Goal: Task Accomplishment & Management: Manage account settings

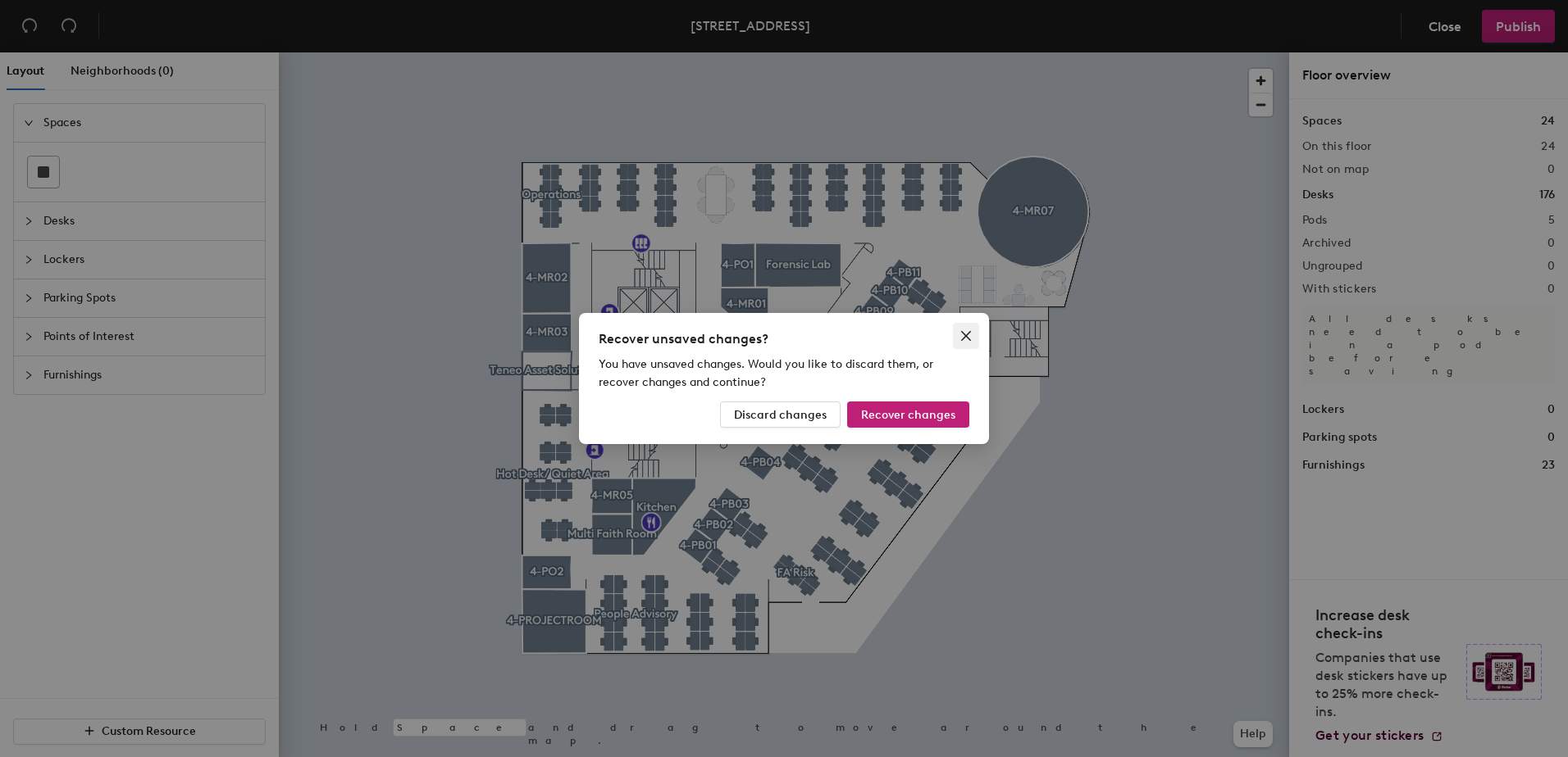
click at [972, 335] on icon "close" at bounding box center [966, 336] width 13 height 13
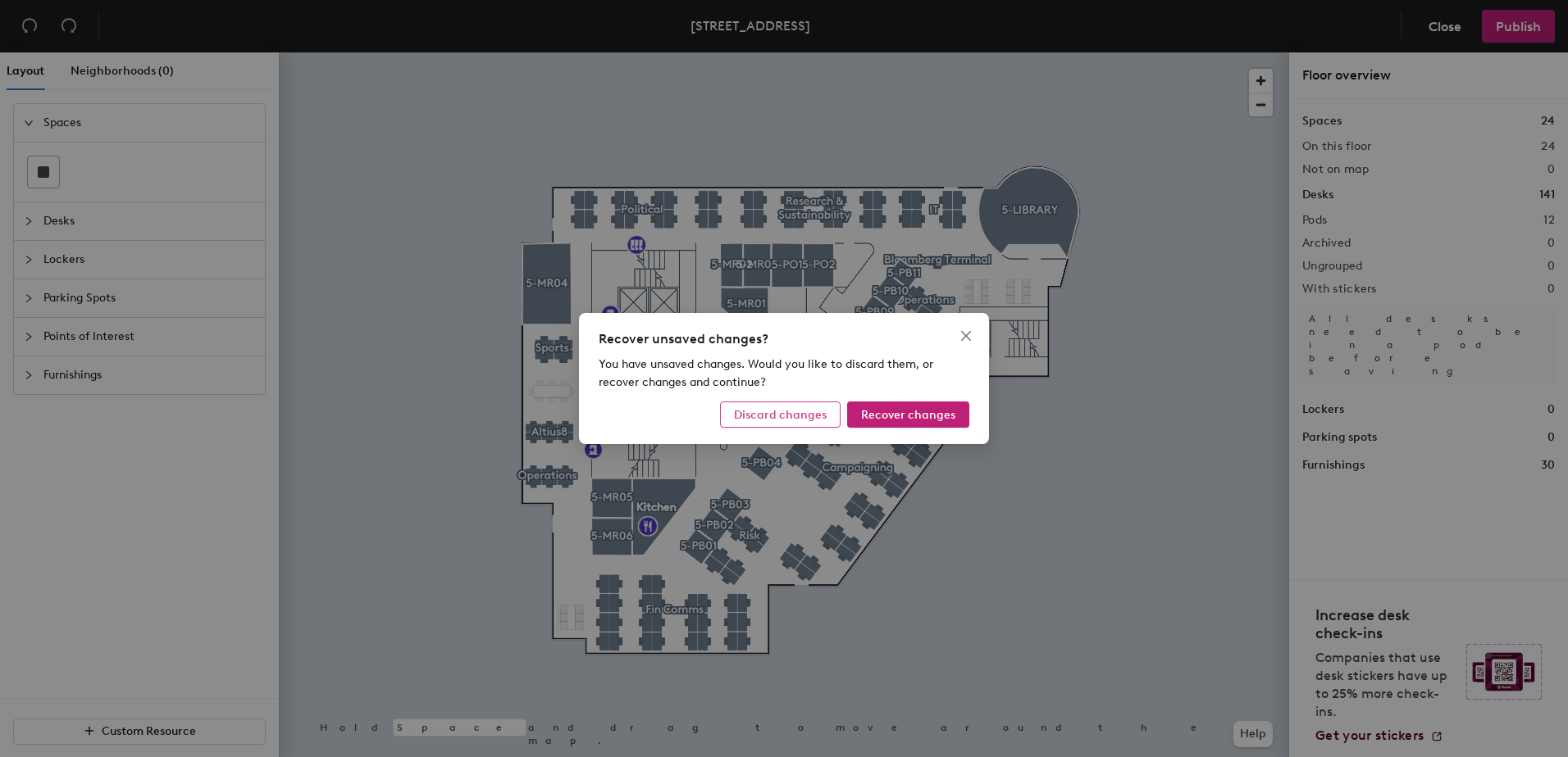
click at [825, 420] on span "Discard changes" at bounding box center [780, 415] width 92 height 14
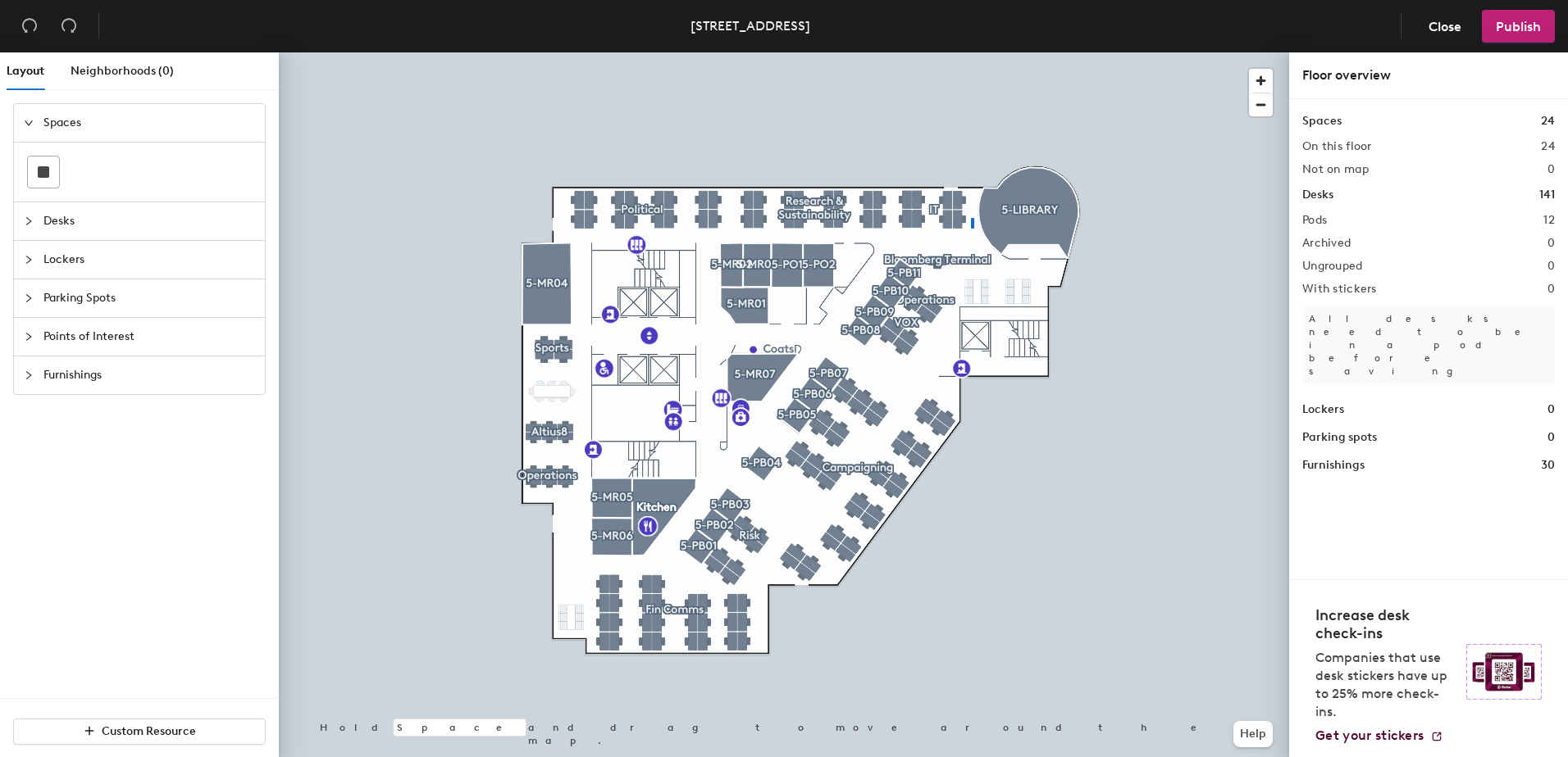
click at [958, 52] on div at bounding box center [784, 52] width 1010 height 0
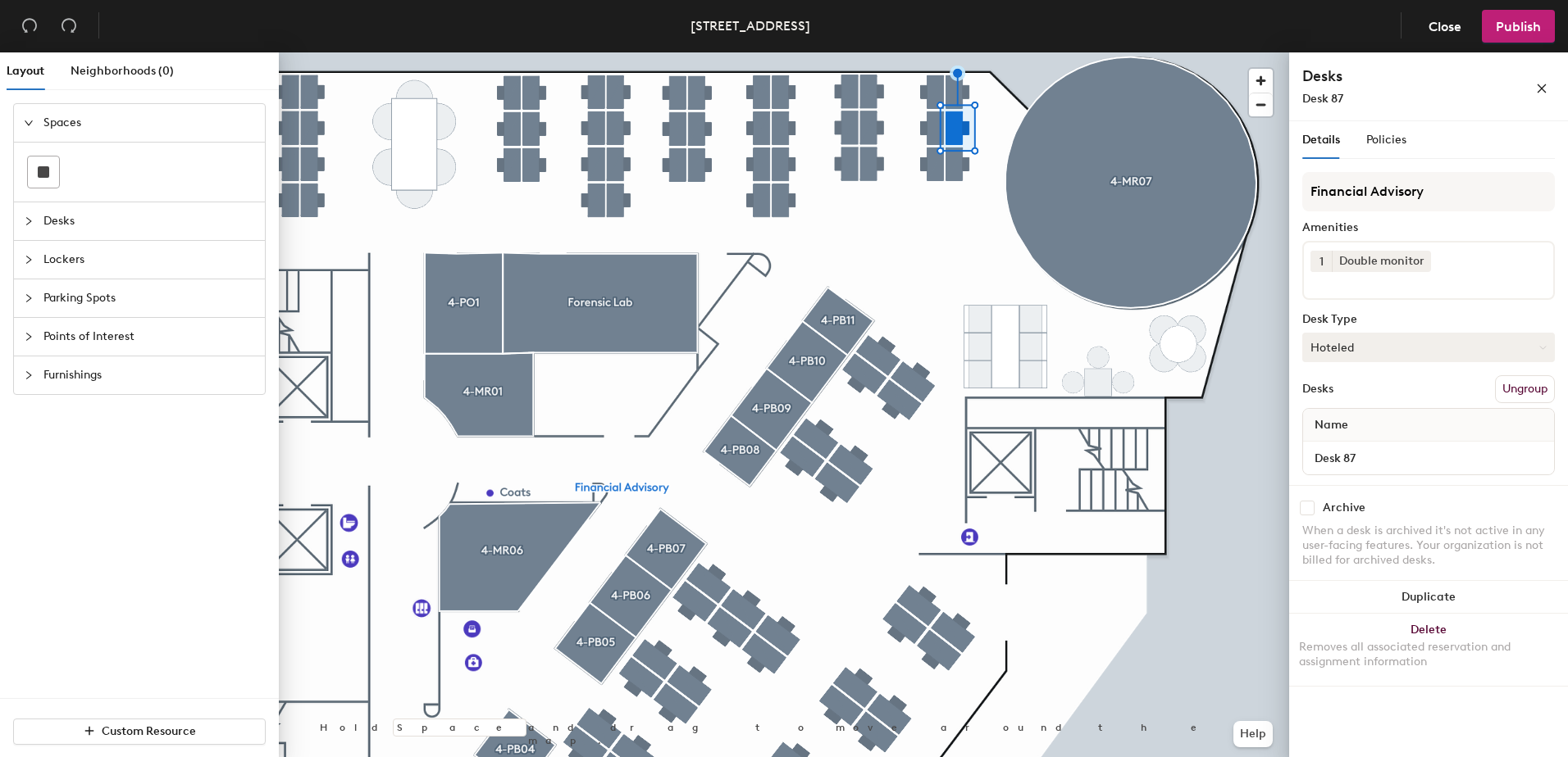
click at [1390, 343] on button "Hoteled" at bounding box center [1428, 348] width 253 height 30
click at [1365, 404] on div "Assigned" at bounding box center [1385, 398] width 164 height 24
click at [1525, 388] on button "Ungroup" at bounding box center [1525, 390] width 60 height 28
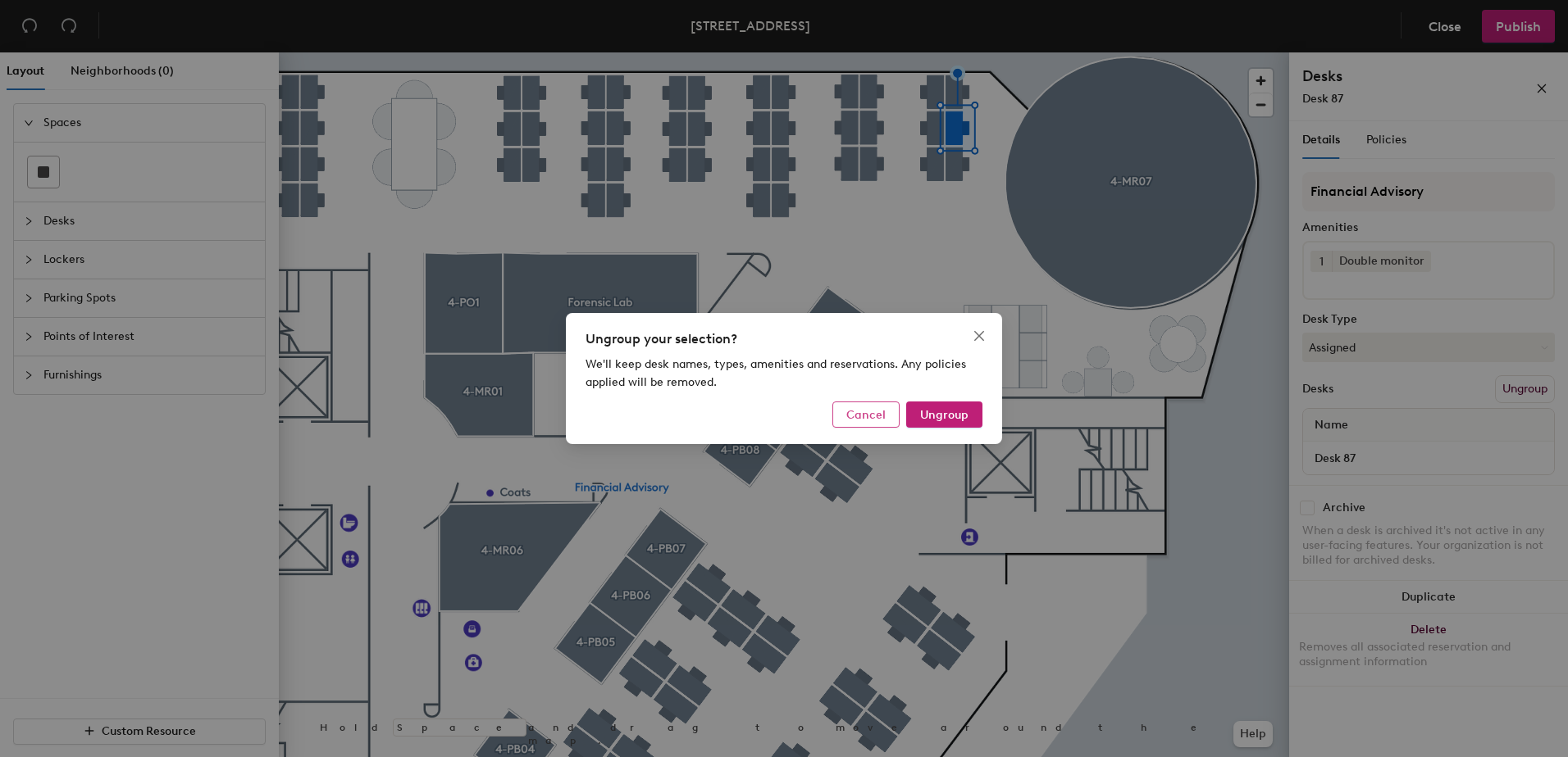
click at [872, 418] on span "Cancel" at bounding box center [866, 415] width 39 height 14
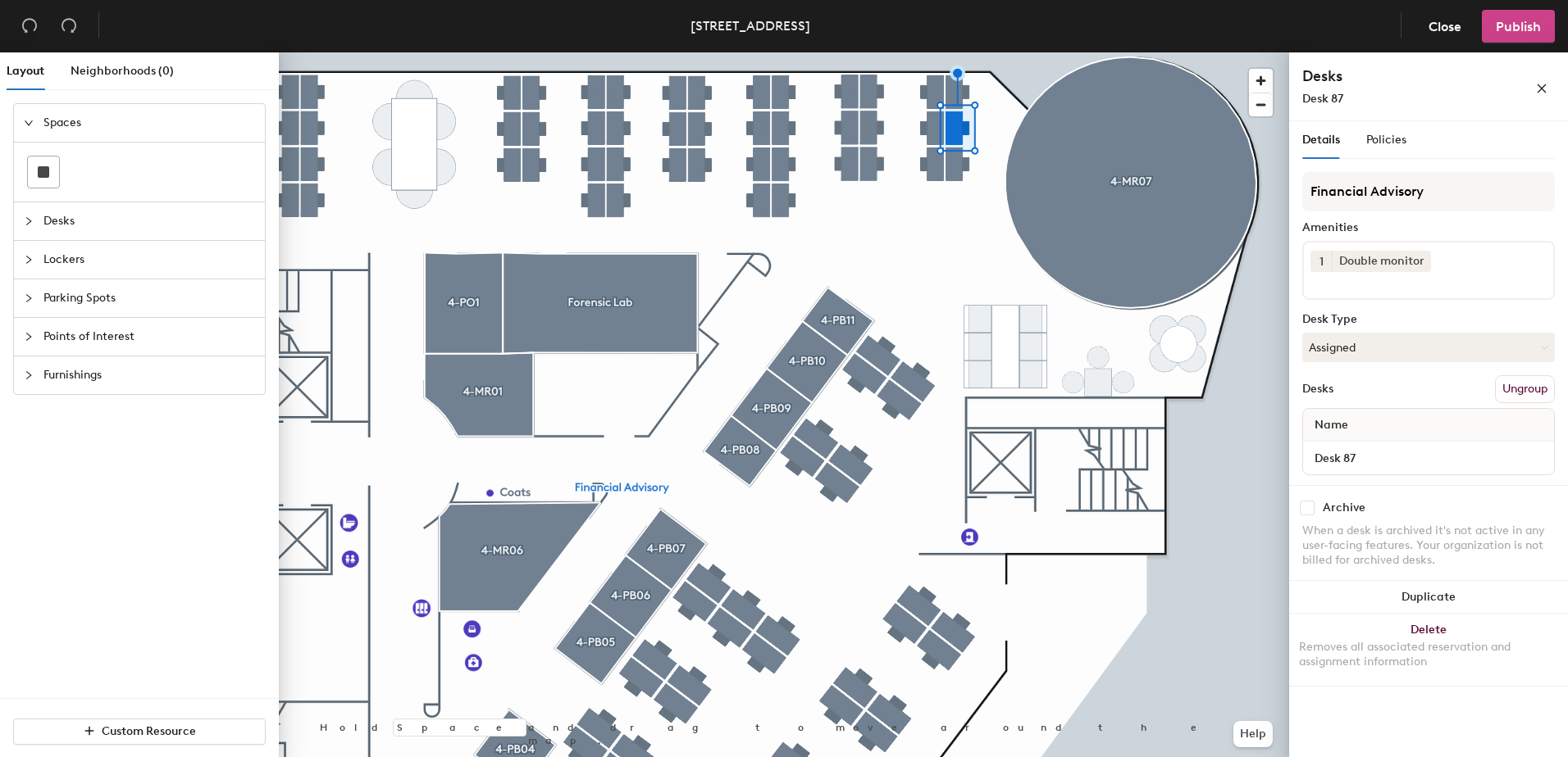
click at [1502, 33] on span "Publish" at bounding box center [1519, 26] width 45 height 16
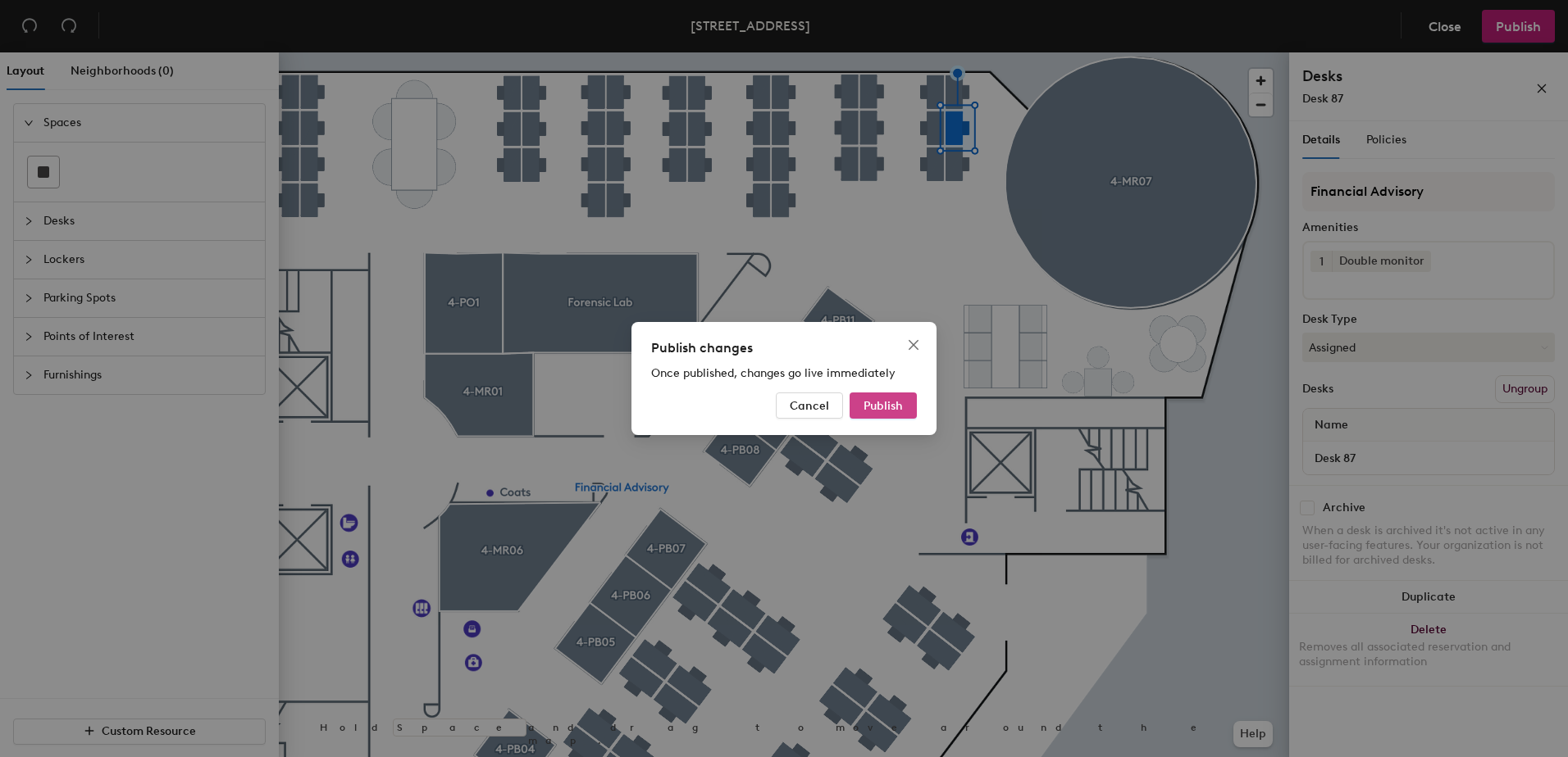
click at [901, 411] on span "Publish" at bounding box center [883, 406] width 39 height 14
